Goal: Information Seeking & Learning: Learn about a topic

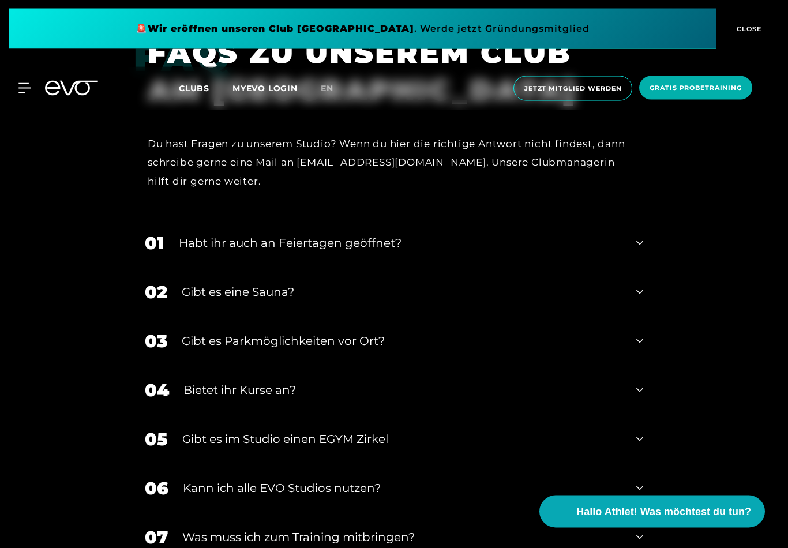
scroll to position [4330, 0]
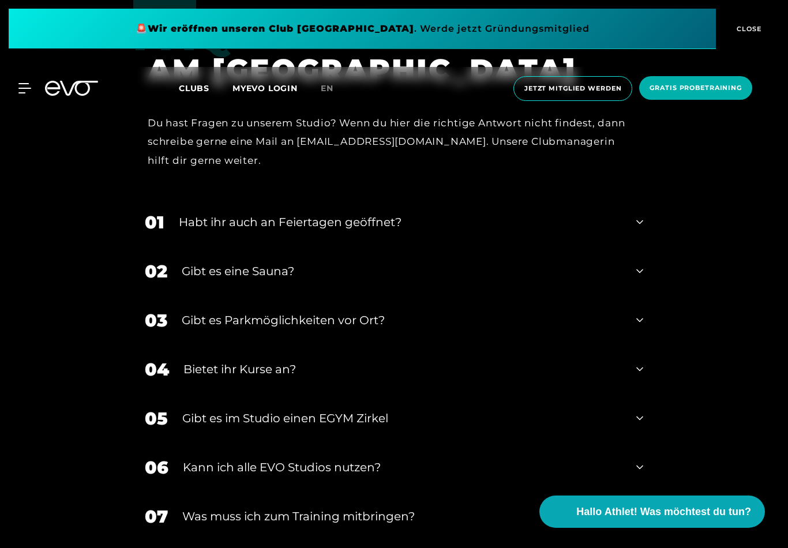
click at [638, 296] on div "02 Gibt es eine Sauna?" at bounding box center [393, 271] width 521 height 49
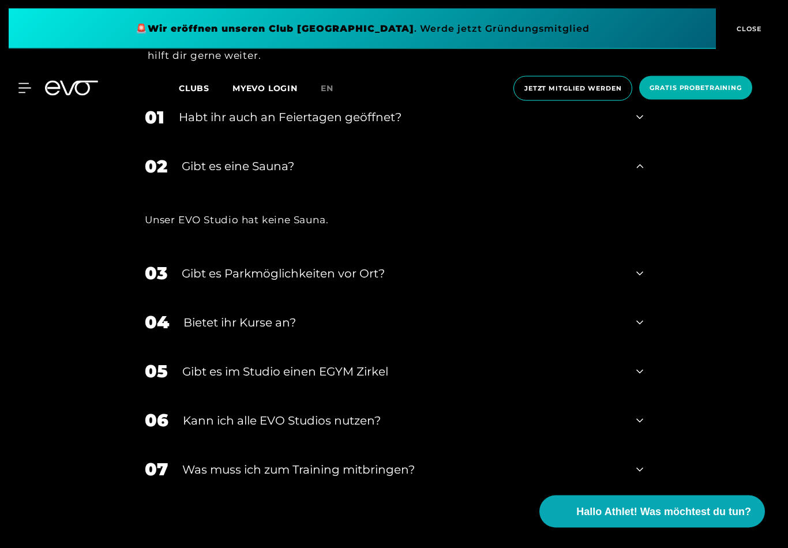
scroll to position [4435, 0]
click at [640, 280] on icon at bounding box center [639, 273] width 7 height 14
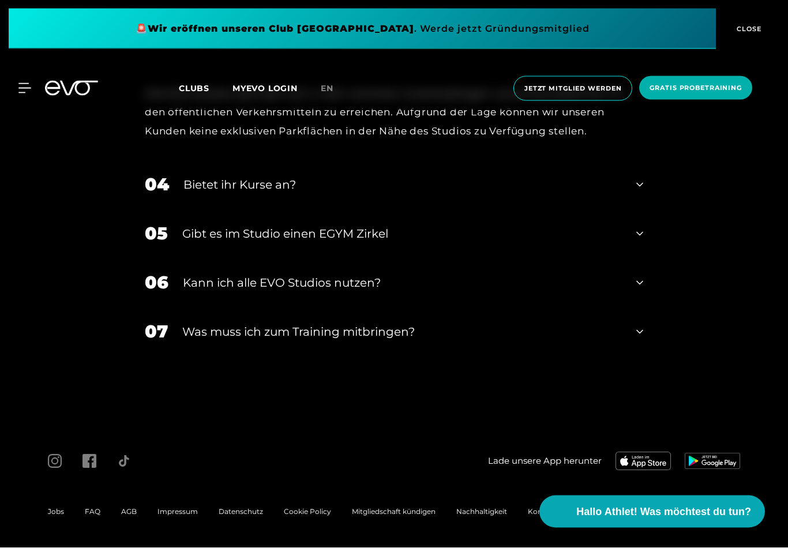
scroll to position [4693, 0]
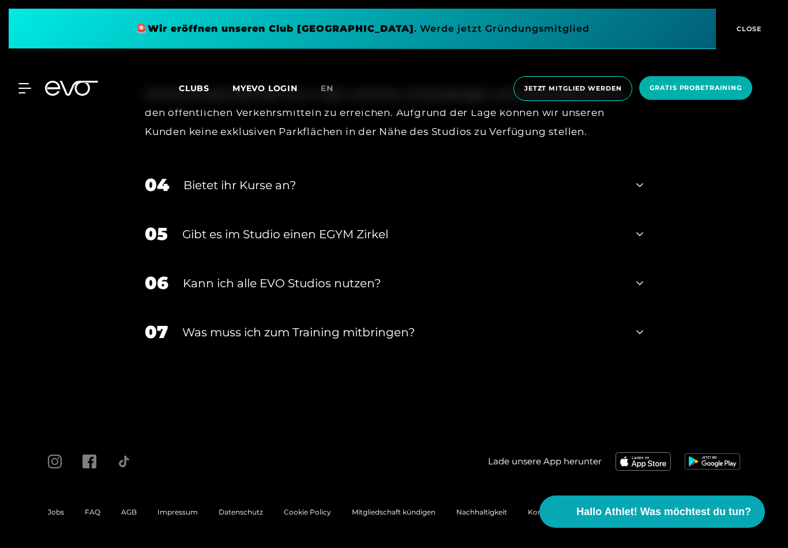
click at [640, 290] on icon at bounding box center [639, 283] width 7 height 14
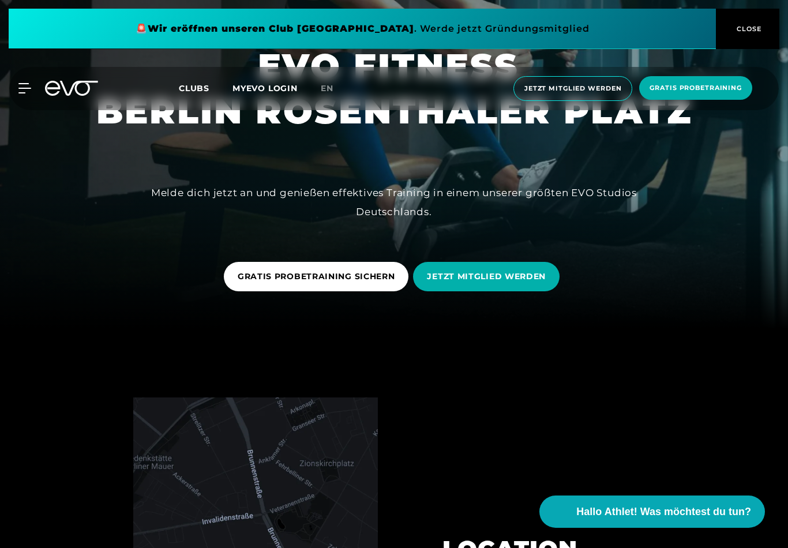
scroll to position [0, 0]
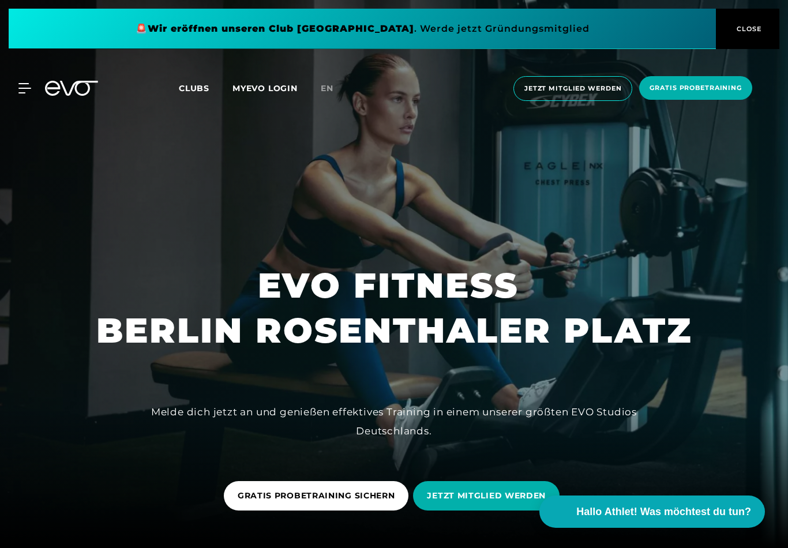
click at [30, 88] on icon at bounding box center [24, 88] width 12 height 9
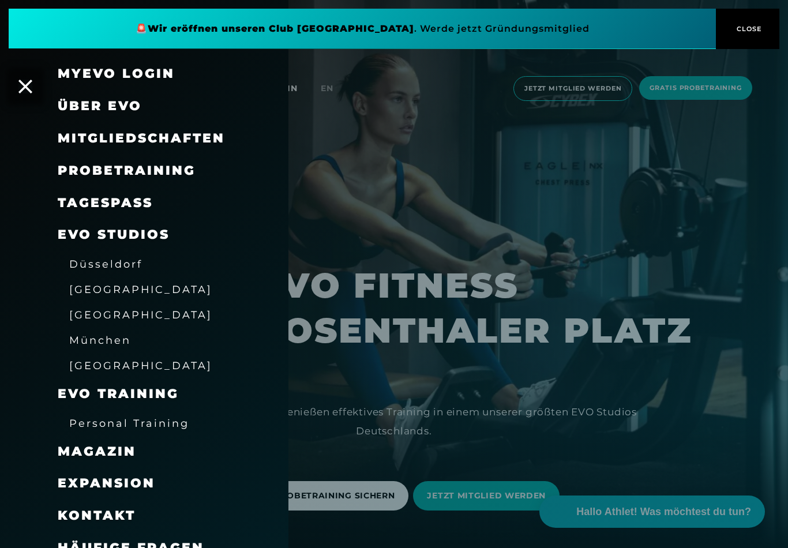
click at [178, 138] on span "Mitgliedschaften" at bounding box center [141, 138] width 167 height 16
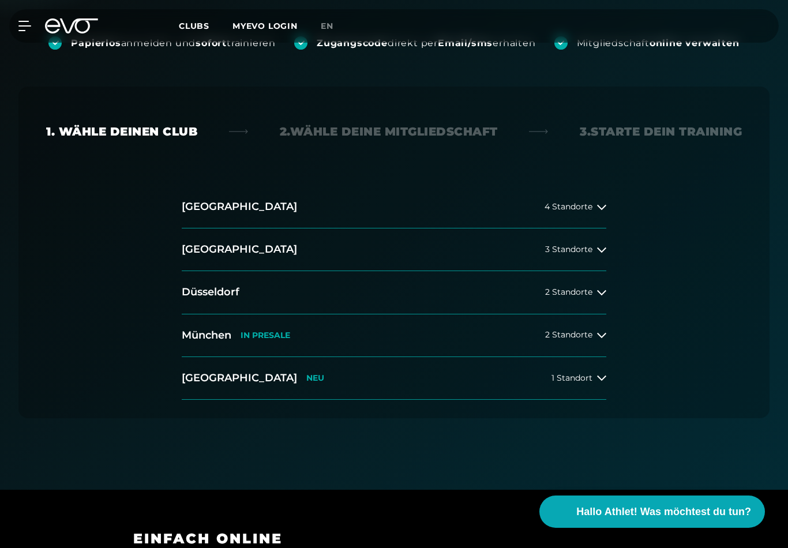
scroll to position [213, 0]
click at [596, 241] on button "[GEOGRAPHIC_DATA] 3 Standorte" at bounding box center [394, 251] width 425 height 43
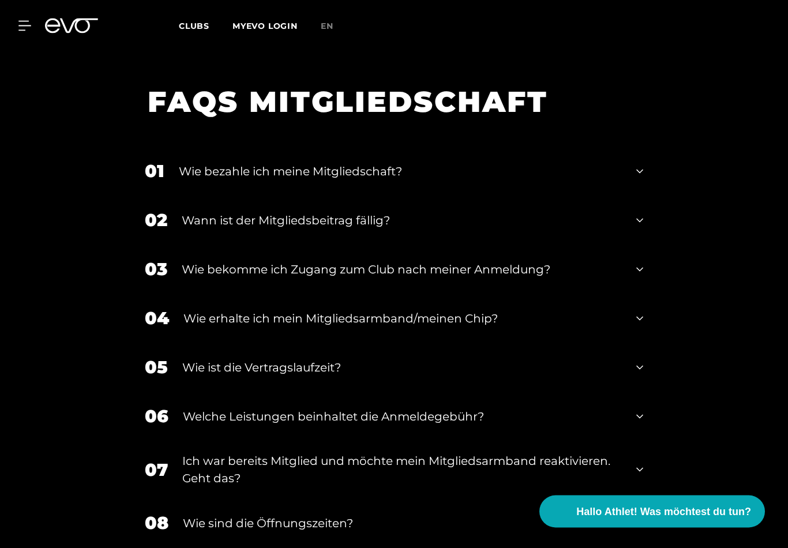
scroll to position [1564, 0]
click at [745, 350] on div "FAQS MITGLIEDSCHAFT 01 Wie bezahle ich meine Mitgliedschaft? 02 [PERSON_NAME] i…" at bounding box center [394, 337] width 788 height 536
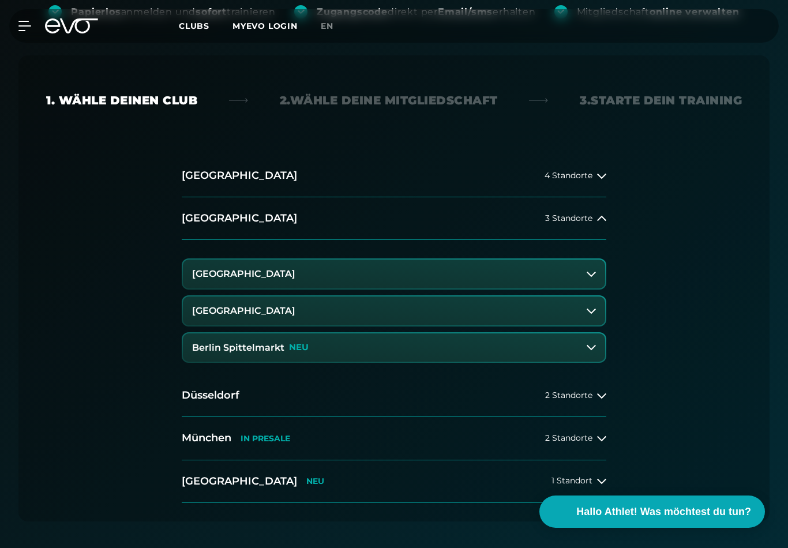
scroll to position [247, 0]
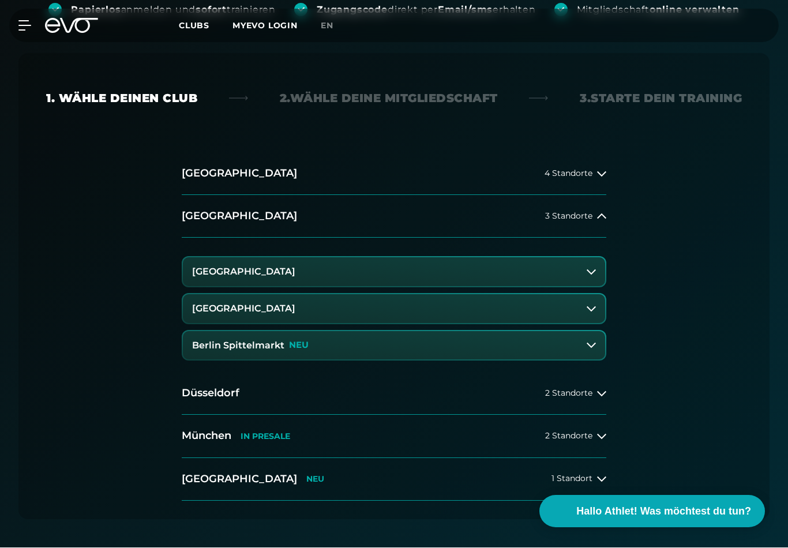
click at [593, 312] on icon at bounding box center [591, 309] width 9 height 9
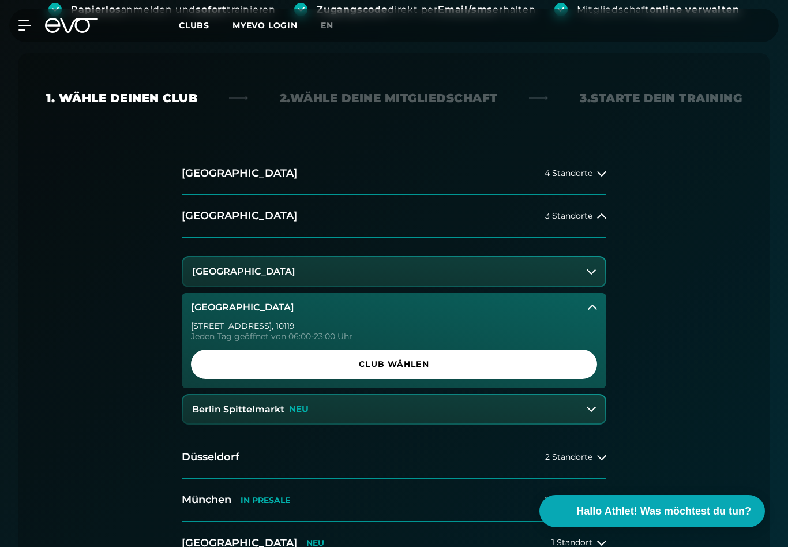
scroll to position [248, 0]
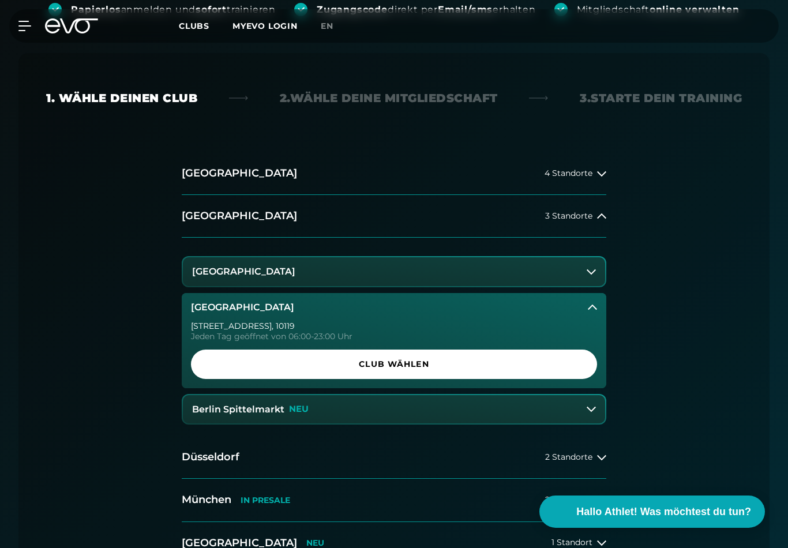
click at [418, 361] on span "Club wählen" at bounding box center [394, 364] width 378 height 12
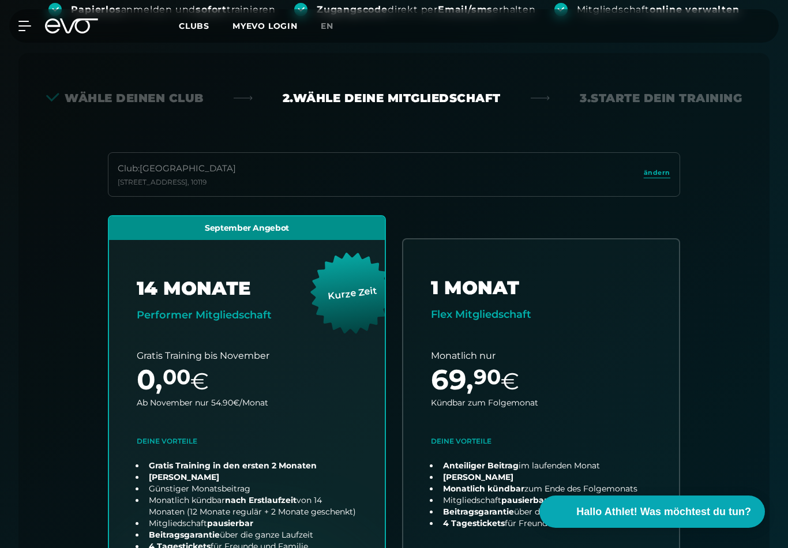
scroll to position [301, 0]
